Goal: Information Seeking & Learning: Check status

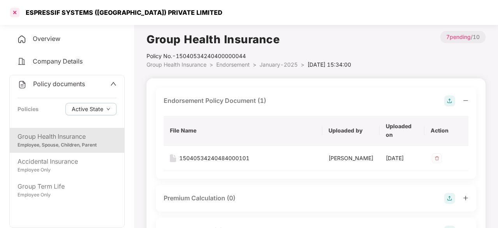
click at [14, 10] on div at bounding box center [15, 12] width 12 height 12
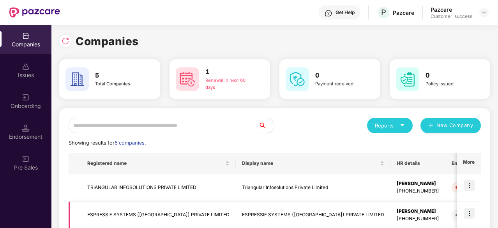
click at [469, 213] on img at bounding box center [469, 213] width 11 height 11
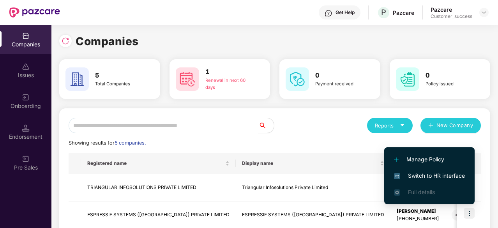
click at [441, 178] on span "Switch to HR interface" at bounding box center [429, 175] width 71 height 9
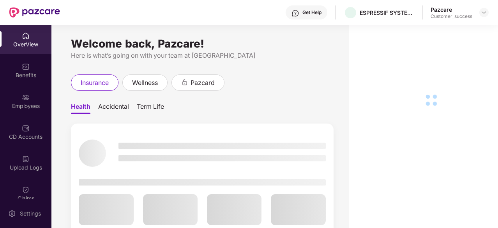
click at [28, 104] on div "Employees" at bounding box center [25, 106] width 51 height 8
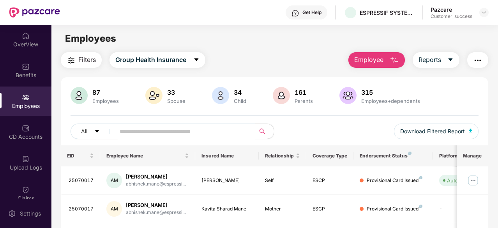
click at [151, 128] on input "text" at bounding box center [182, 132] width 125 height 12
paste input "**********"
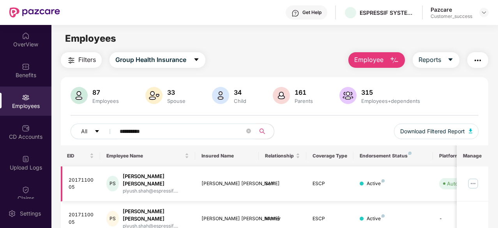
type input "**********"
click at [472, 184] on img at bounding box center [473, 183] width 12 height 12
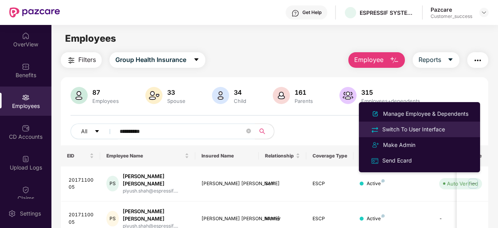
click at [426, 131] on div "Switch To User Interface" at bounding box center [414, 129] width 66 height 9
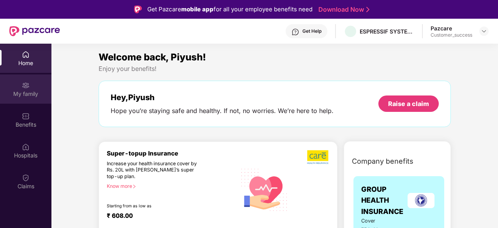
click at [32, 88] on div "My family" at bounding box center [25, 88] width 51 height 29
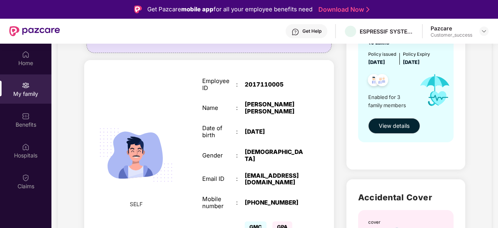
scroll to position [109, 0]
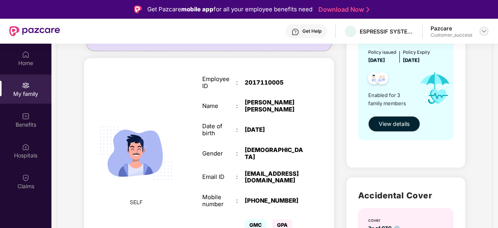
click at [484, 33] on img at bounding box center [484, 31] width 6 height 6
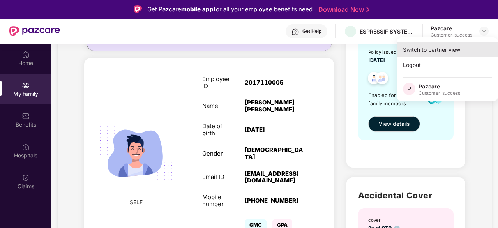
click at [447, 50] on div "Switch to partner view" at bounding box center [447, 49] width 101 height 15
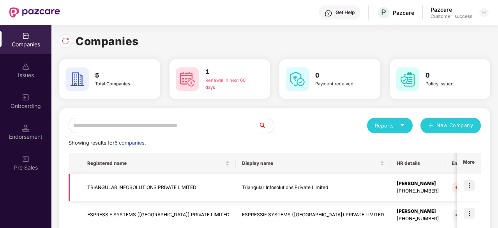
scroll to position [80, 0]
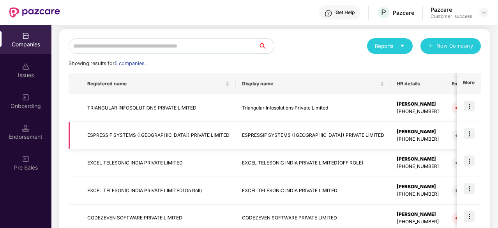
click at [149, 131] on td "ESPRESSIF SYSTEMS ([GEOGRAPHIC_DATA]) PRIVATE LIMITED" at bounding box center [158, 136] width 155 height 28
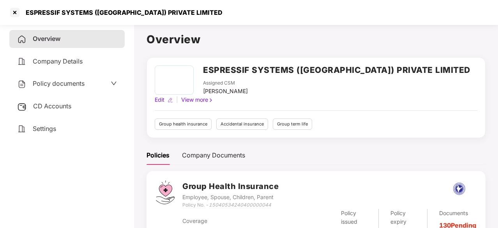
click at [71, 84] on span "Policy documents" at bounding box center [59, 84] width 52 height 8
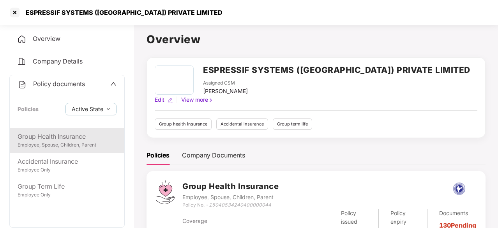
click at [51, 139] on div "Group Health Insurance" at bounding box center [67, 137] width 99 height 10
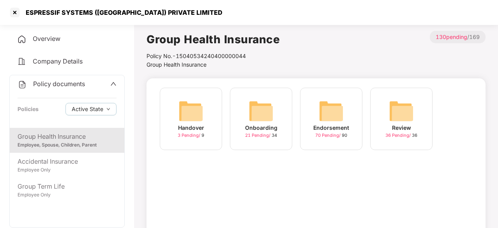
click at [191, 110] on img at bounding box center [191, 111] width 25 height 25
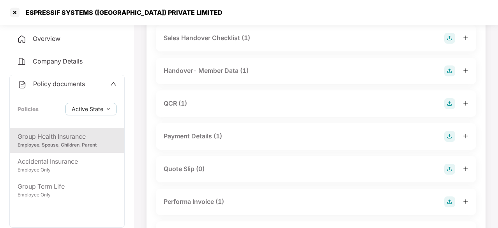
scroll to position [82, 0]
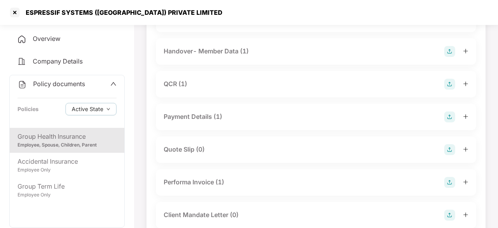
click at [73, 139] on div "Group Health Insurance" at bounding box center [67, 137] width 99 height 10
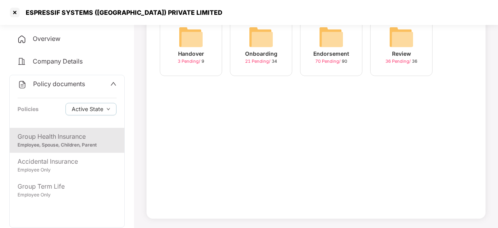
click at [269, 40] on img at bounding box center [261, 37] width 25 height 25
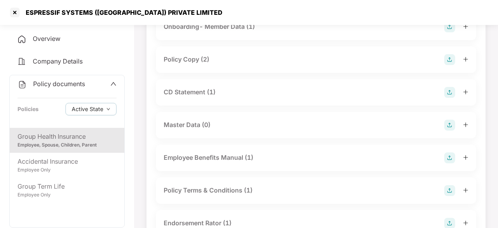
scroll to position [82, 0]
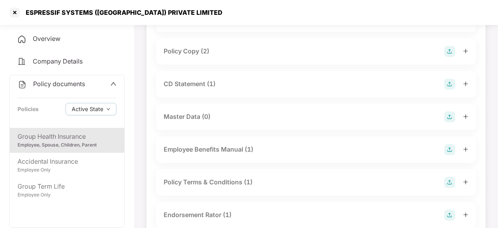
click at [193, 53] on div "Policy Copy (2)" at bounding box center [187, 51] width 46 height 10
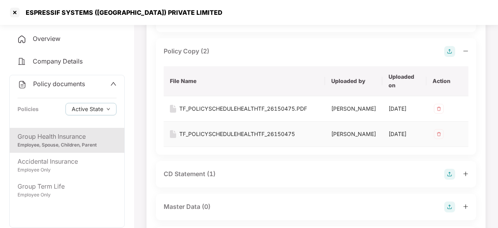
click at [234, 138] on div "TF_POLICYSCHEDULEHEALTHTF_26150475" at bounding box center [237, 134] width 116 height 9
click at [249, 105] on div "TF_POLICYSCHEDULEHEALTHTF_26150475.PDF" at bounding box center [243, 108] width 128 height 9
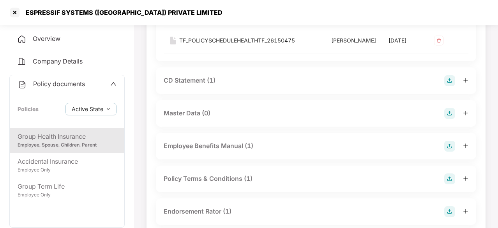
scroll to position [177, 0]
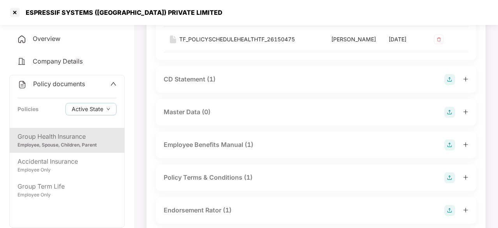
click at [63, 140] on div "Group Health Insurance" at bounding box center [67, 137] width 99 height 10
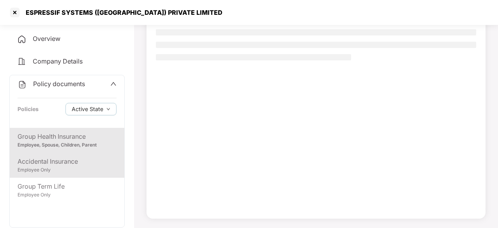
scroll to position [74, 0]
click at [49, 164] on div "Accidental Insurance" at bounding box center [67, 162] width 99 height 10
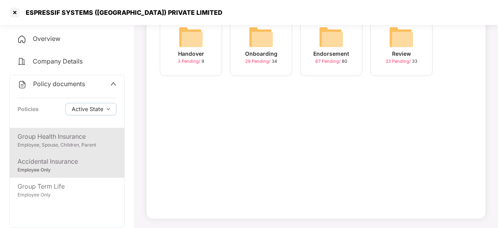
click at [65, 143] on div "Employee, Spouse, Children, Parent" at bounding box center [67, 144] width 99 height 7
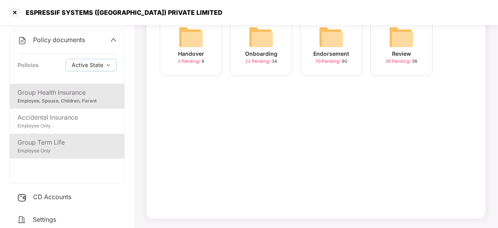
scroll to position [0, 0]
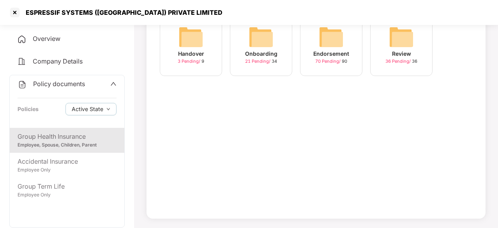
click at [251, 40] on img at bounding box center [261, 37] width 25 height 25
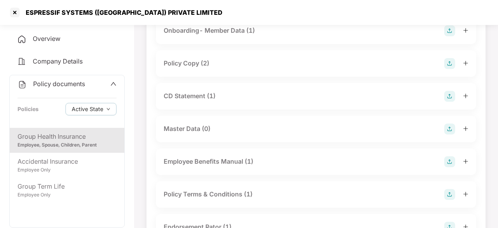
scroll to position [71, 0]
click at [12, 10] on div at bounding box center [15, 12] width 12 height 12
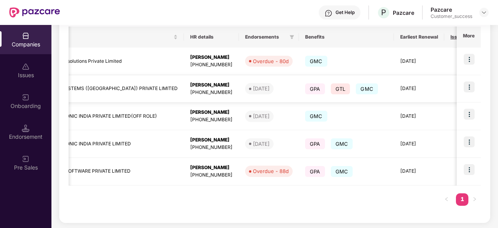
scroll to position [0, 207]
click at [355, 86] on span "GMC" at bounding box center [366, 88] width 22 height 11
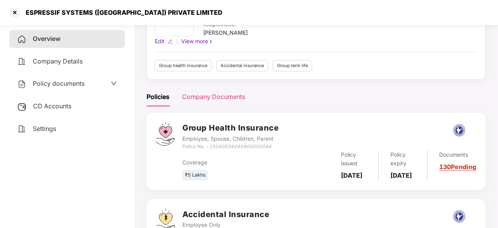
scroll to position [58, 0]
click at [60, 86] on span "Policy documents" at bounding box center [59, 84] width 52 height 8
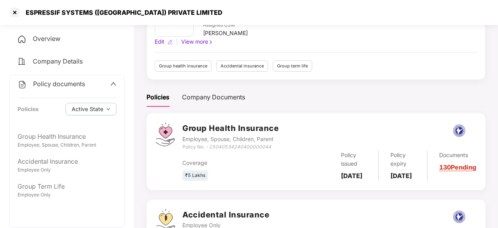
scroll to position [0, 0]
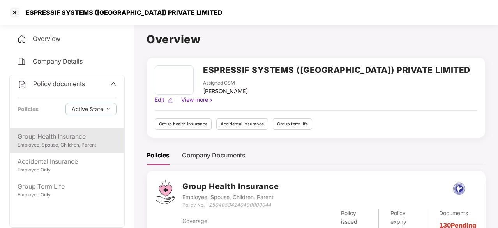
click at [65, 142] on div "Employee, Spouse, Children, Parent" at bounding box center [67, 144] width 99 height 7
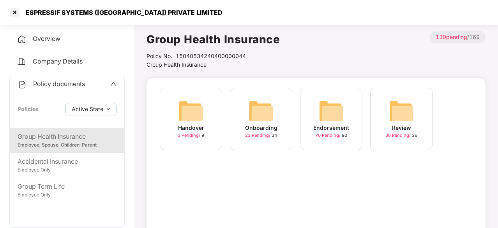
scroll to position [74, 0]
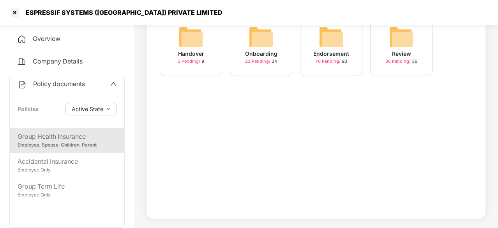
click at [333, 40] on img at bounding box center [331, 37] width 25 height 25
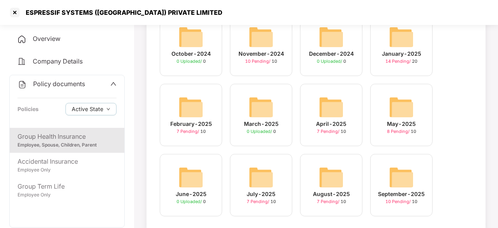
click at [258, 32] on img at bounding box center [261, 37] width 25 height 25
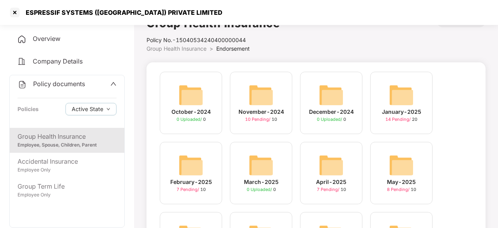
scroll to position [9, 0]
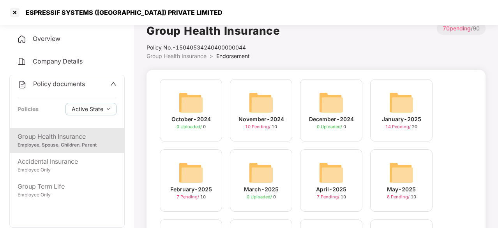
click at [266, 101] on img at bounding box center [261, 102] width 25 height 25
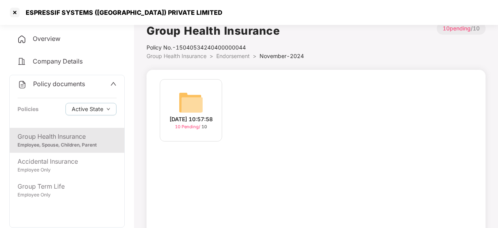
click at [189, 100] on img at bounding box center [191, 102] width 25 height 25
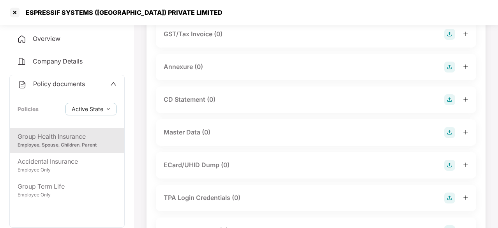
scroll to position [152, 0]
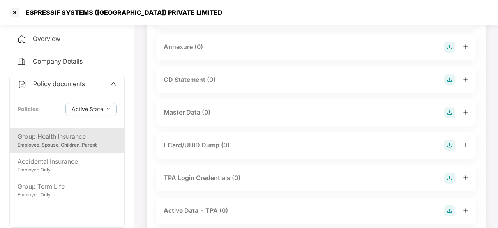
scroll to position [9, 0]
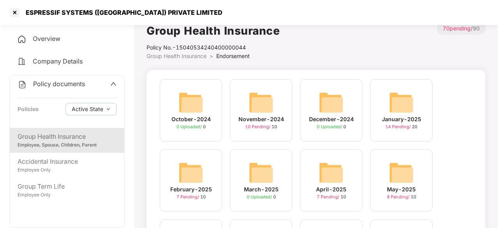
scroll to position [89, 0]
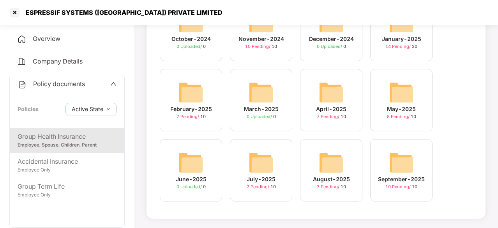
click at [392, 163] on img at bounding box center [401, 162] width 25 height 25
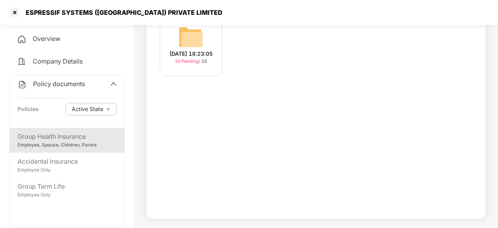
scroll to position [74, 0]
click at [195, 25] on img at bounding box center [191, 37] width 25 height 25
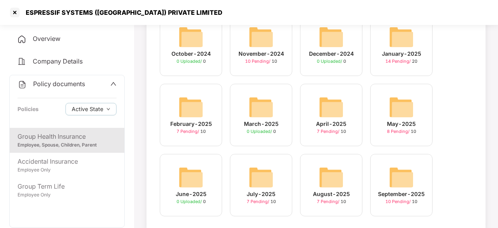
scroll to position [89, 0]
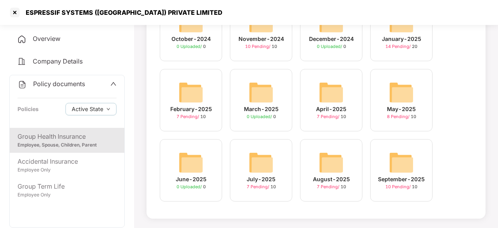
click at [316, 156] on div "August-2025 7 Pending / 10" at bounding box center [331, 170] width 62 height 62
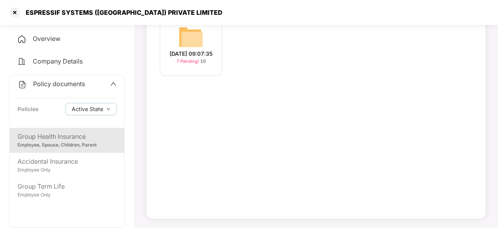
scroll to position [74, 0]
click at [195, 54] on div "[DATE] 09:07:35" at bounding box center [191, 54] width 43 height 9
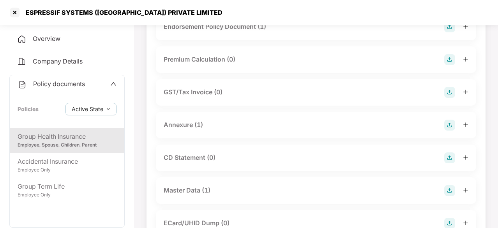
scroll to position [8, 0]
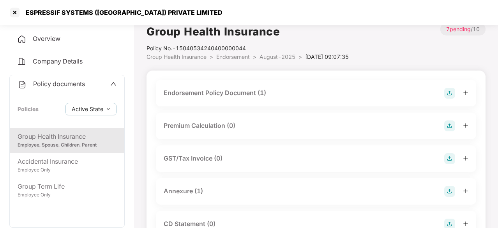
click at [212, 92] on div "Endorsement Policy Document (1)" at bounding box center [215, 93] width 103 height 10
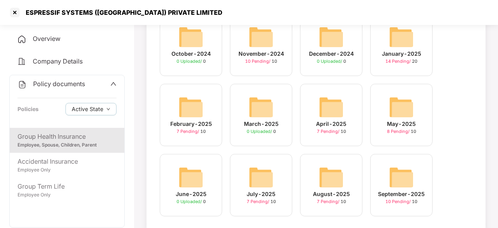
scroll to position [89, 0]
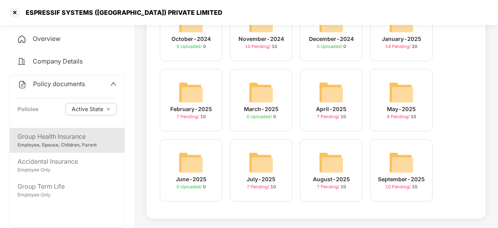
scroll to position [74, 0]
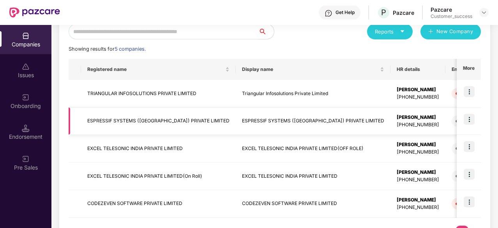
click at [155, 118] on td "ESPRESSIF SYSTEMS ([GEOGRAPHIC_DATA]) PRIVATE LIMITED" at bounding box center [158, 122] width 155 height 28
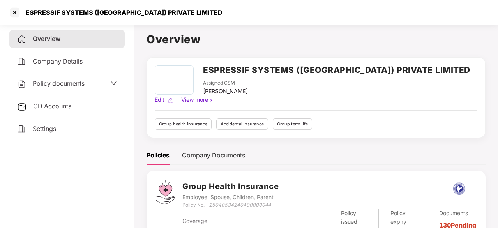
click at [62, 85] on span "Policy documents" at bounding box center [59, 84] width 52 height 8
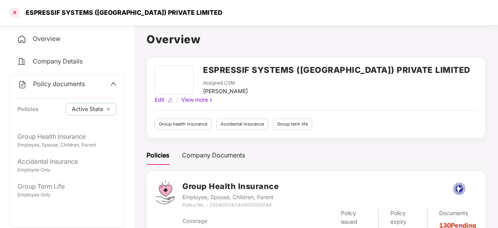
click at [13, 16] on div at bounding box center [15, 12] width 12 height 12
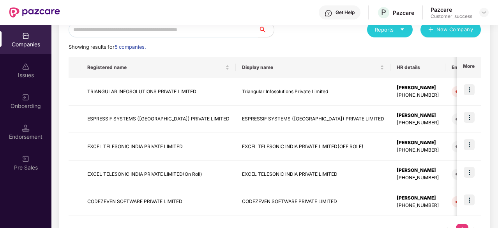
scroll to position [107, 0]
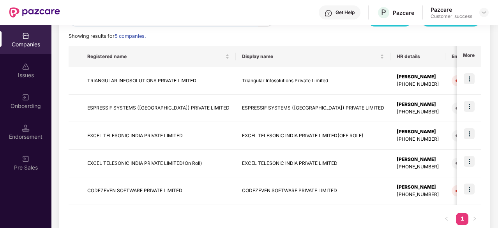
click at [24, 128] on img at bounding box center [26, 128] width 8 height 8
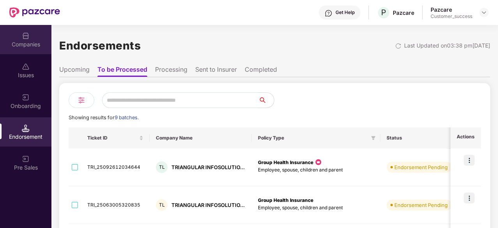
click at [29, 44] on div "Companies" at bounding box center [25, 45] width 51 height 8
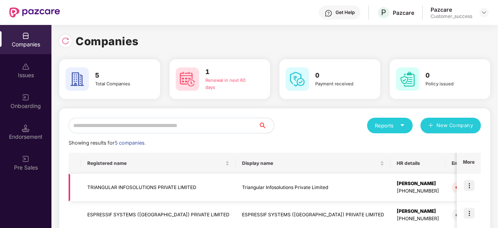
scroll to position [60, 0]
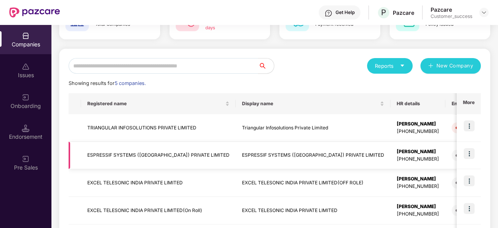
click at [473, 151] on img at bounding box center [469, 153] width 11 height 11
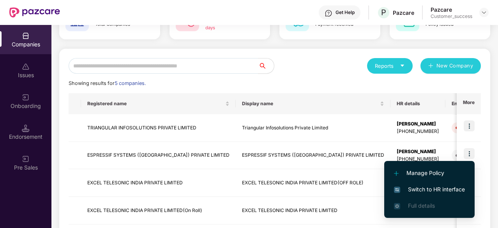
click at [423, 187] on span "Switch to HR interface" at bounding box center [429, 189] width 71 height 9
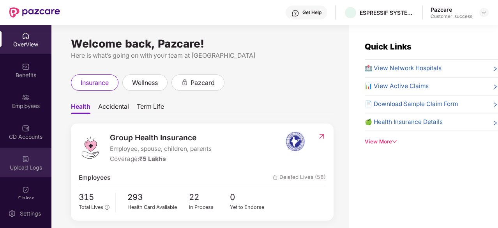
scroll to position [72, 0]
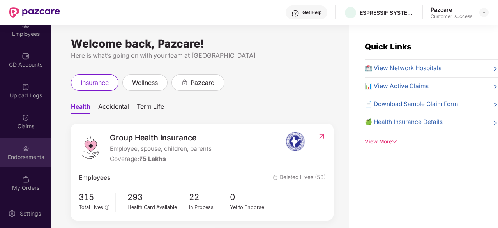
click at [24, 149] on img at bounding box center [26, 149] width 8 height 8
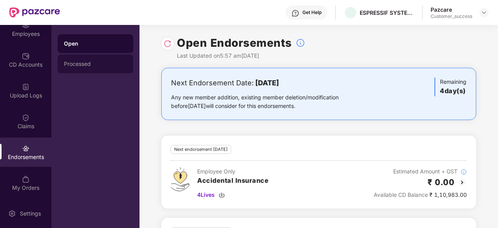
click at [81, 65] on div "Processed" at bounding box center [95, 64] width 63 height 6
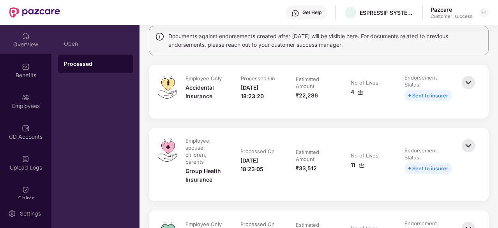
click at [23, 37] on img at bounding box center [26, 36] width 8 height 8
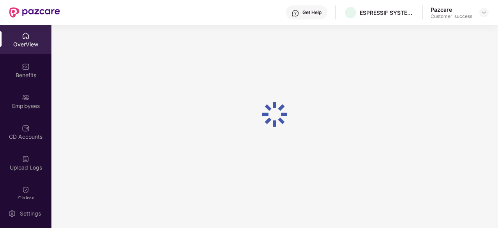
scroll to position [25, 0]
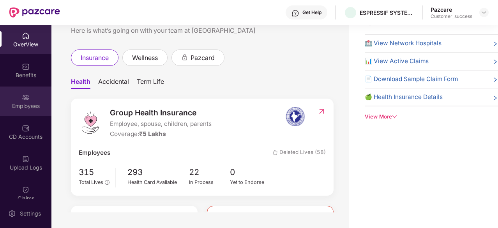
click at [23, 101] on div "Employees" at bounding box center [25, 101] width 51 height 29
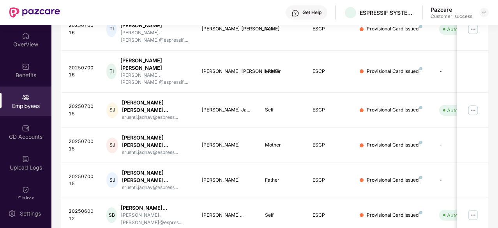
scroll to position [249, 0]
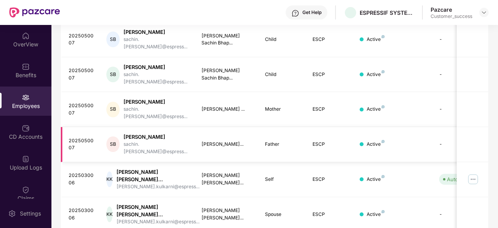
scroll to position [0, 0]
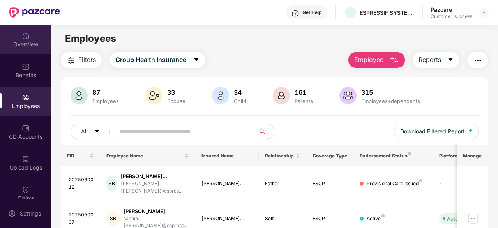
click at [29, 41] on div "OverView" at bounding box center [25, 45] width 51 height 8
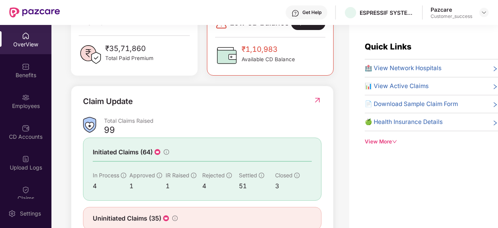
scroll to position [253, 0]
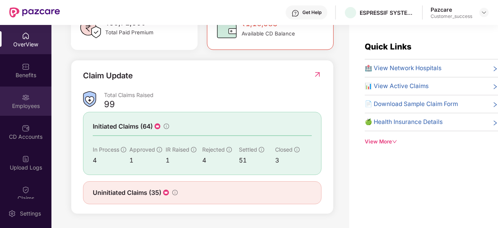
click at [28, 98] on div "Employees" at bounding box center [25, 101] width 51 height 29
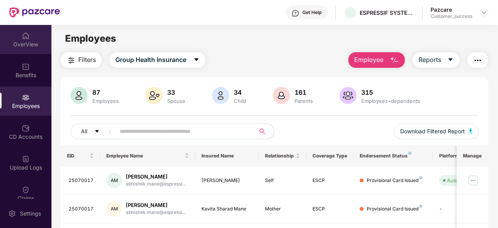
click at [24, 36] on img at bounding box center [26, 36] width 8 height 8
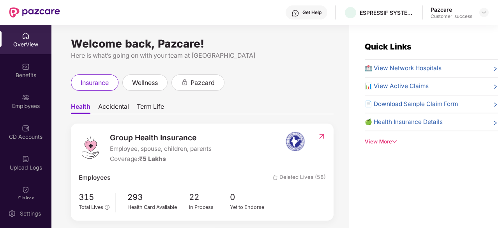
click at [29, 71] on div "Benefits" at bounding box center [25, 70] width 51 height 29
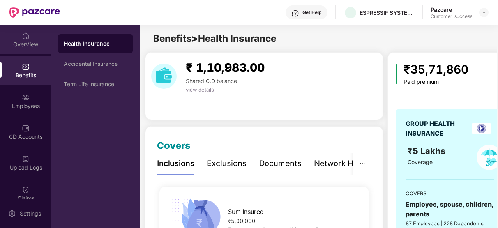
click at [25, 36] on img at bounding box center [26, 36] width 8 height 8
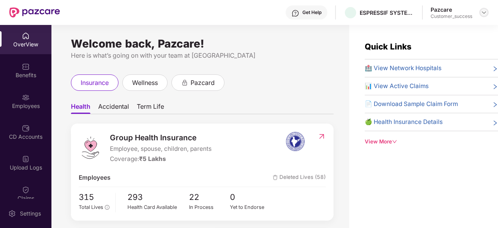
click at [483, 10] on img at bounding box center [484, 12] width 6 height 6
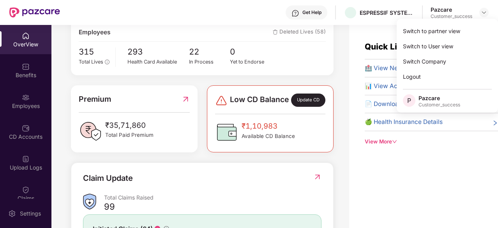
scroll to position [253, 0]
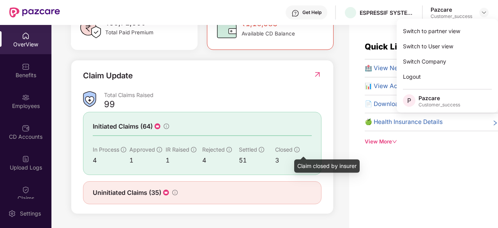
click at [298, 150] on icon "info-circle" at bounding box center [296, 149] width 5 height 5
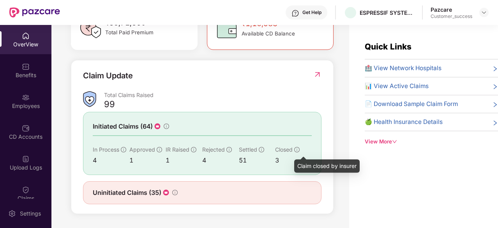
click at [298, 150] on icon "info-circle" at bounding box center [296, 149] width 5 height 5
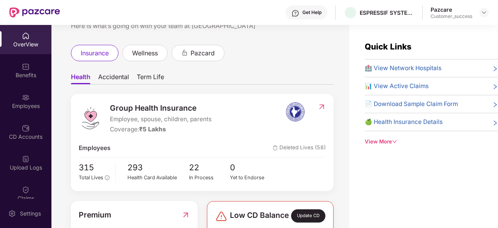
scroll to position [29, 0]
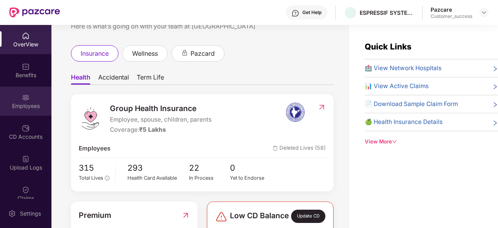
click at [37, 98] on div "Employees" at bounding box center [25, 101] width 51 height 29
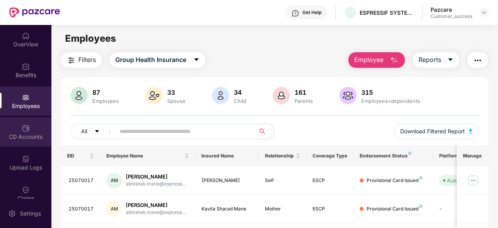
click at [29, 129] on div "CD Accounts" at bounding box center [25, 131] width 51 height 29
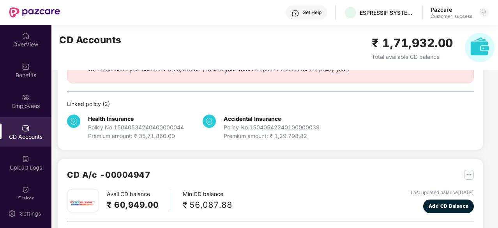
scroll to position [143, 0]
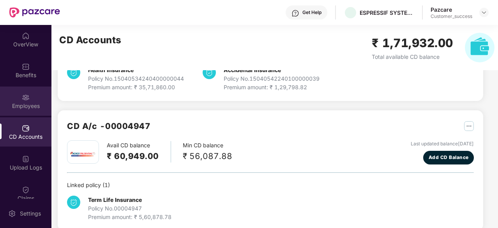
click at [29, 98] on div "Employees" at bounding box center [25, 101] width 51 height 29
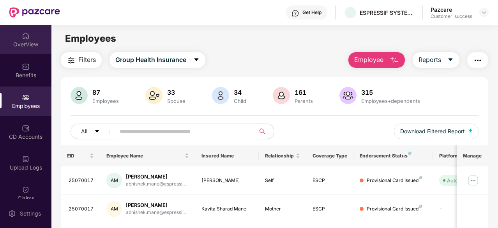
click at [26, 38] on img at bounding box center [26, 36] width 8 height 8
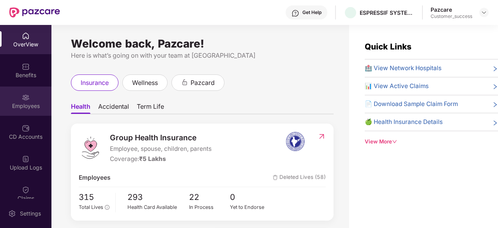
click at [34, 90] on div "Employees" at bounding box center [25, 101] width 51 height 29
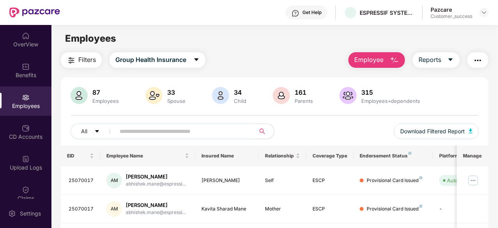
click at [172, 129] on input "text" at bounding box center [182, 132] width 125 height 12
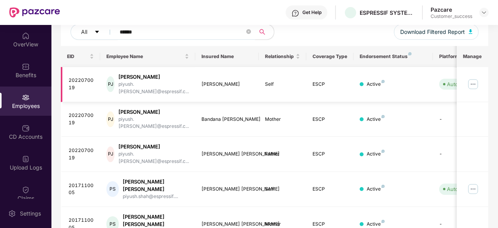
scroll to position [106, 0]
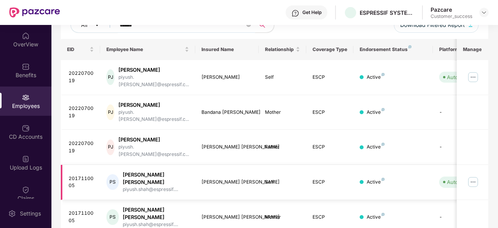
type input "******"
click at [475, 176] on img at bounding box center [473, 182] width 12 height 12
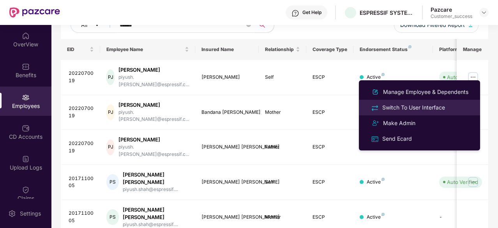
click at [430, 106] on div "Switch To User Interface" at bounding box center [414, 107] width 66 height 9
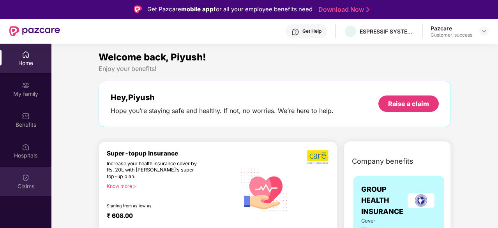
click at [28, 183] on div "Claims" at bounding box center [25, 186] width 51 height 8
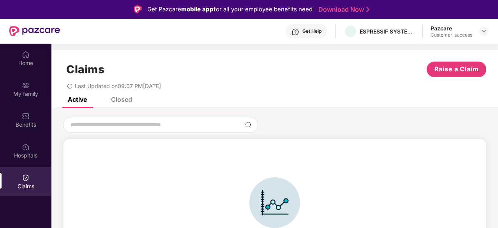
click at [123, 98] on div "Closed" at bounding box center [121, 99] width 21 height 8
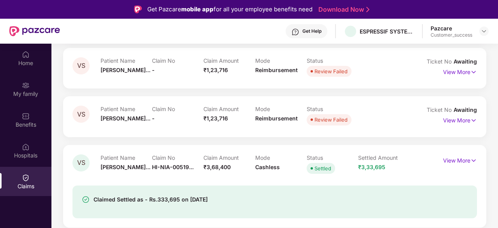
scroll to position [238, 0]
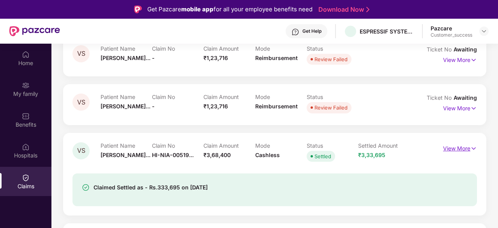
click at [472, 149] on img at bounding box center [473, 148] width 7 height 9
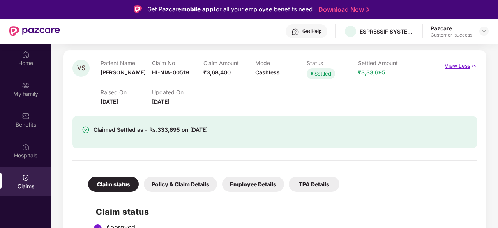
scroll to position [394, 0]
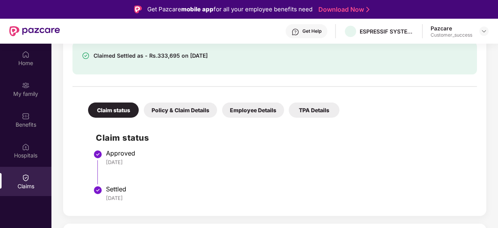
click at [203, 113] on div "Policy & Claim Details" at bounding box center [180, 110] width 73 height 15
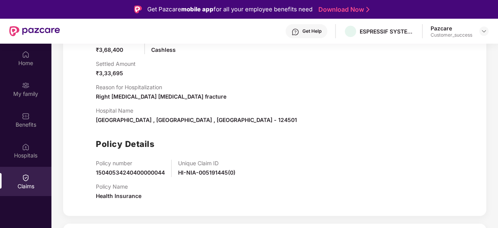
scroll to position [502, 0]
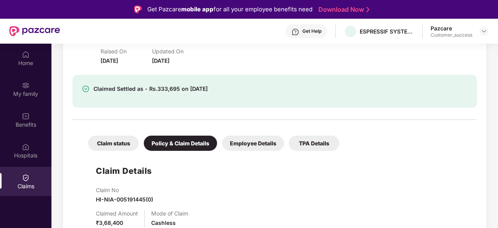
click at [258, 141] on div "Employee Details" at bounding box center [253, 143] width 62 height 15
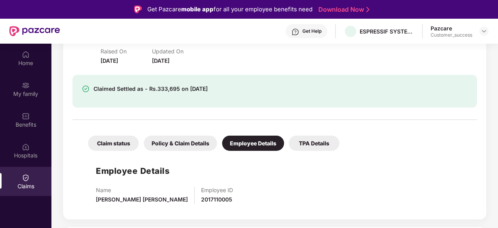
scroll to position [361, 0]
click at [323, 140] on div "TPA Details" at bounding box center [314, 143] width 51 height 15
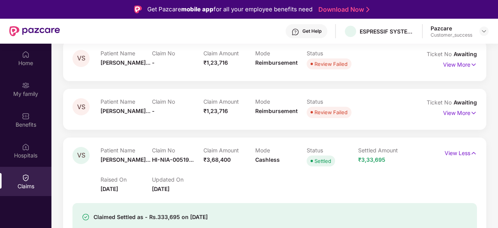
scroll to position [179, 0]
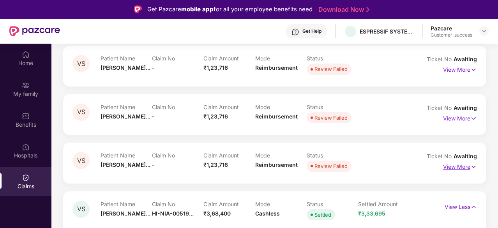
click at [460, 168] on p "View More" at bounding box center [460, 166] width 34 height 11
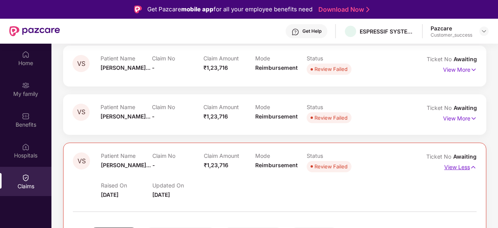
scroll to position [261, 0]
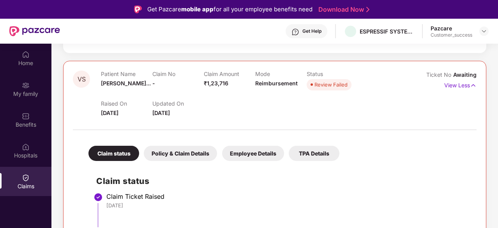
click at [305, 149] on div "TPA Details" at bounding box center [314, 153] width 51 height 15
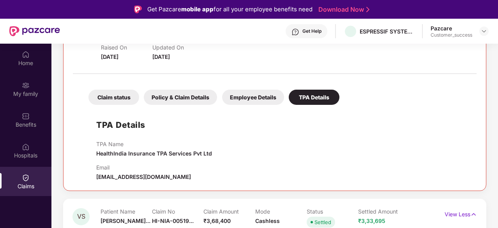
scroll to position [317, 0]
click at [274, 103] on div "Employee Details" at bounding box center [253, 97] width 62 height 15
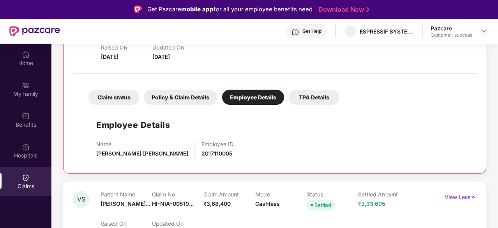
click at [198, 90] on div "Policy & Claim Details" at bounding box center [180, 97] width 73 height 15
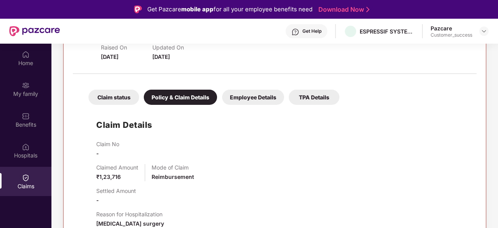
click at [115, 94] on div "Claim status" at bounding box center [113, 97] width 51 height 15
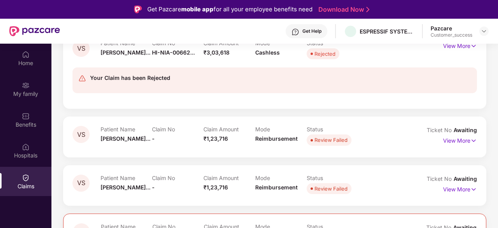
scroll to position [0, 0]
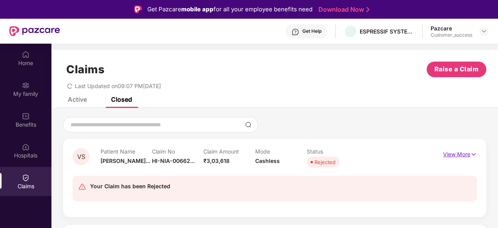
click at [468, 154] on p "View More" at bounding box center [460, 153] width 34 height 11
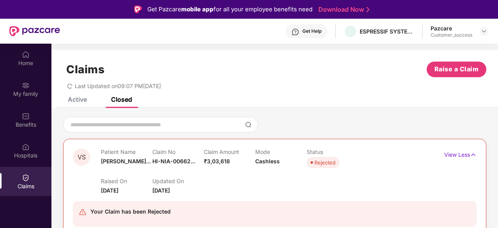
click at [72, 99] on div "Active" at bounding box center [77, 99] width 19 height 8
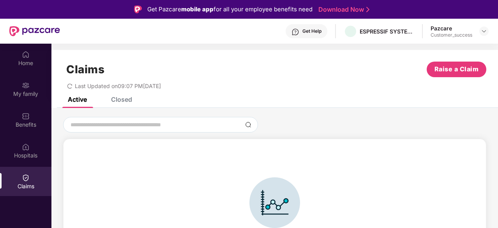
scroll to position [17, 0]
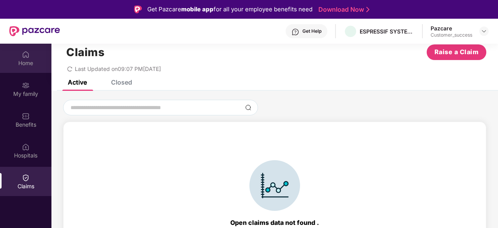
click at [27, 56] on img at bounding box center [26, 55] width 8 height 8
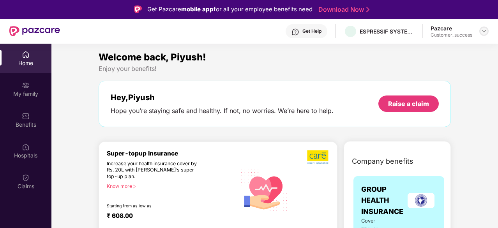
click at [484, 35] on div at bounding box center [483, 31] width 9 height 9
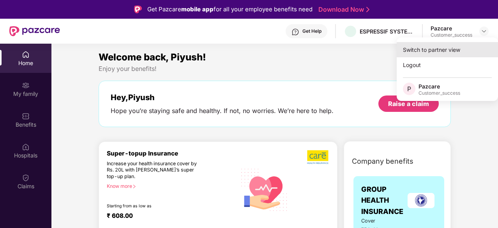
click at [441, 56] on div "Switch to partner view" at bounding box center [447, 49] width 101 height 15
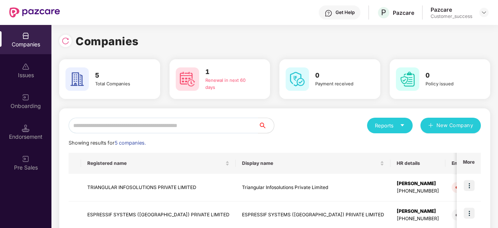
click at [290, 133] on div "Reports New Company" at bounding box center [378, 126] width 206 height 16
